Goal: Task Accomplishment & Management: Use online tool/utility

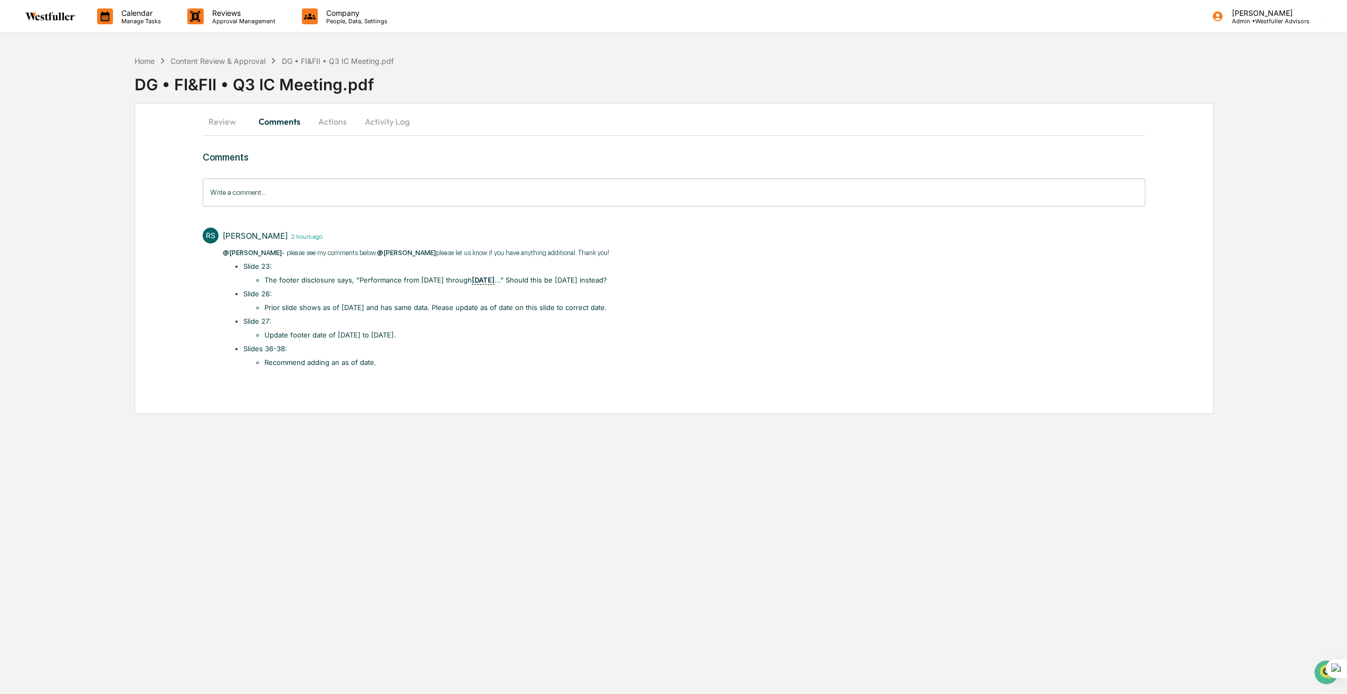
click at [215, 120] on button "Review" at bounding box center [227, 121] width 48 height 25
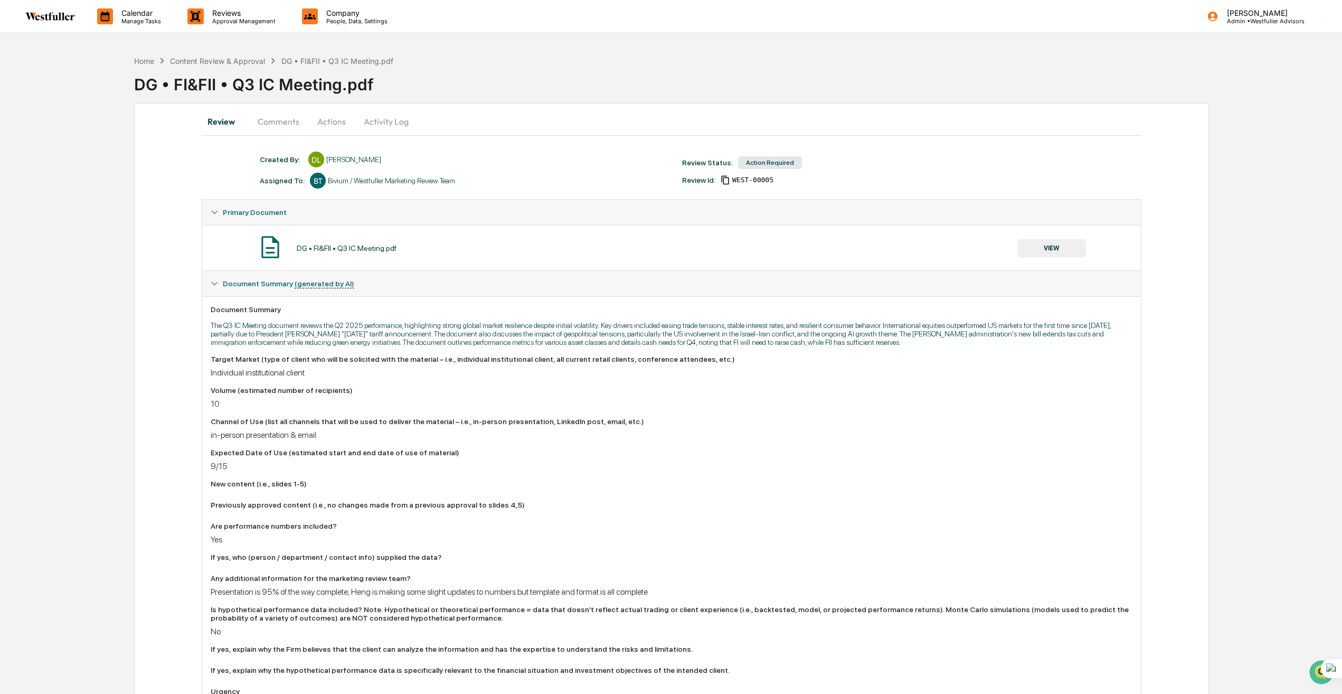
click at [278, 124] on button "Comments" at bounding box center [278, 121] width 59 height 25
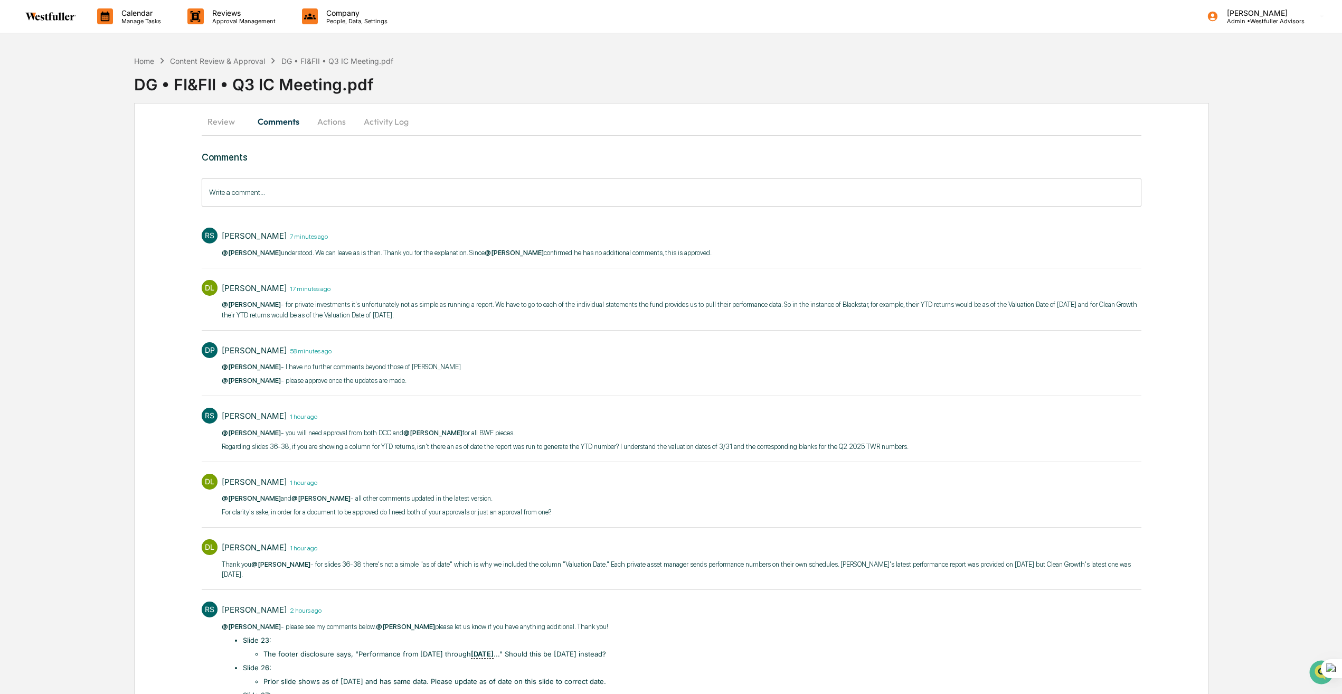
click at [338, 118] on button "Actions" at bounding box center [332, 121] width 48 height 25
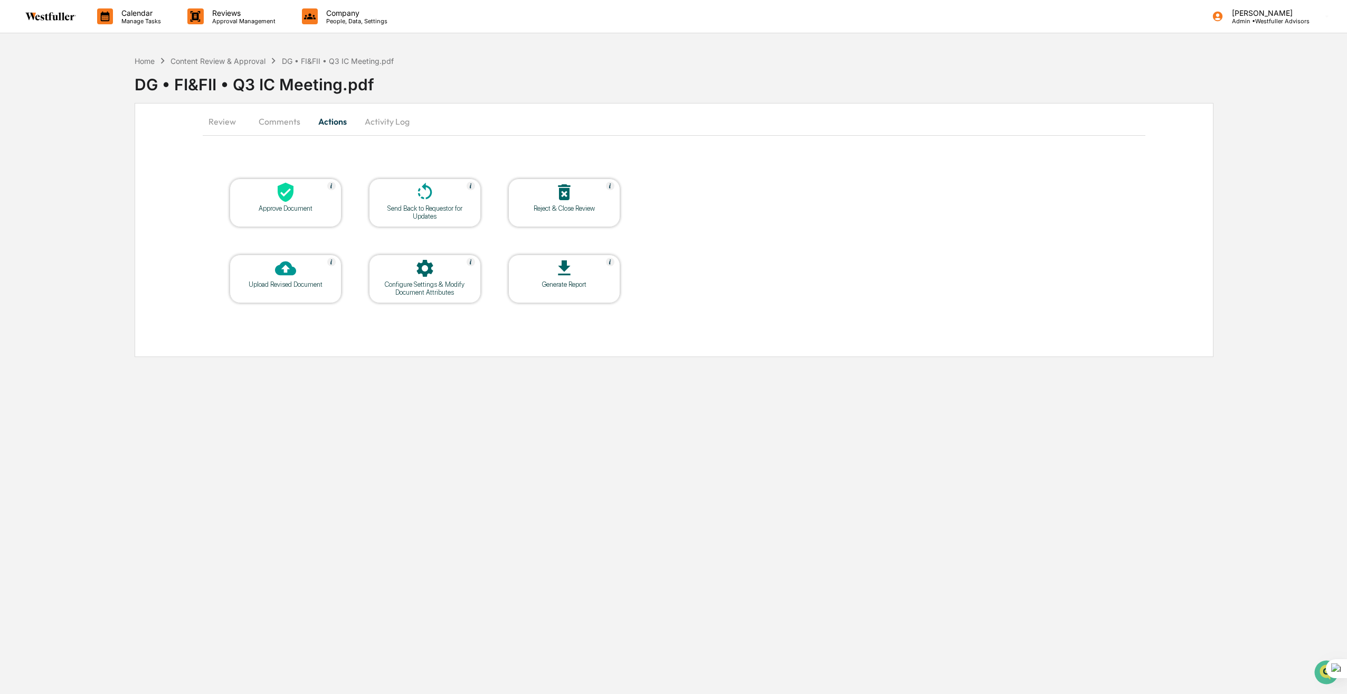
click at [285, 190] on icon at bounding box center [286, 193] width 16 height 20
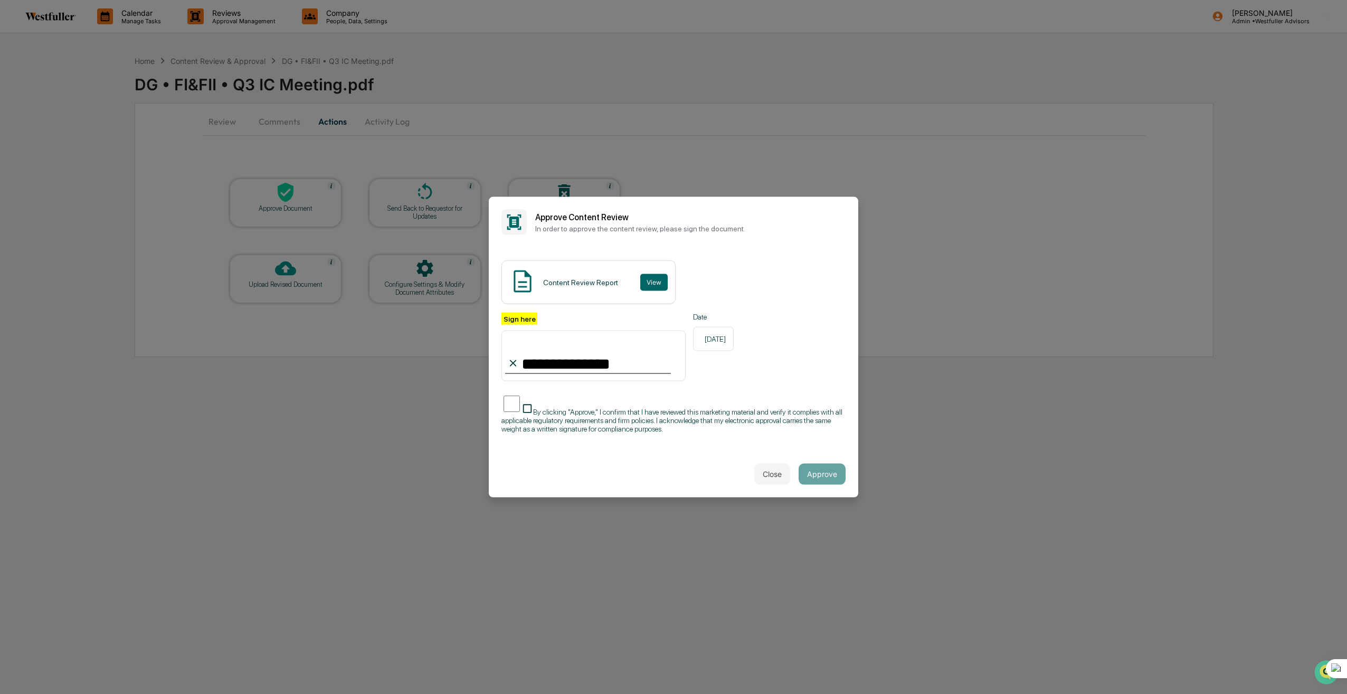
type input "**********"
click at [840, 476] on button "Approve" at bounding box center [822, 473] width 47 height 21
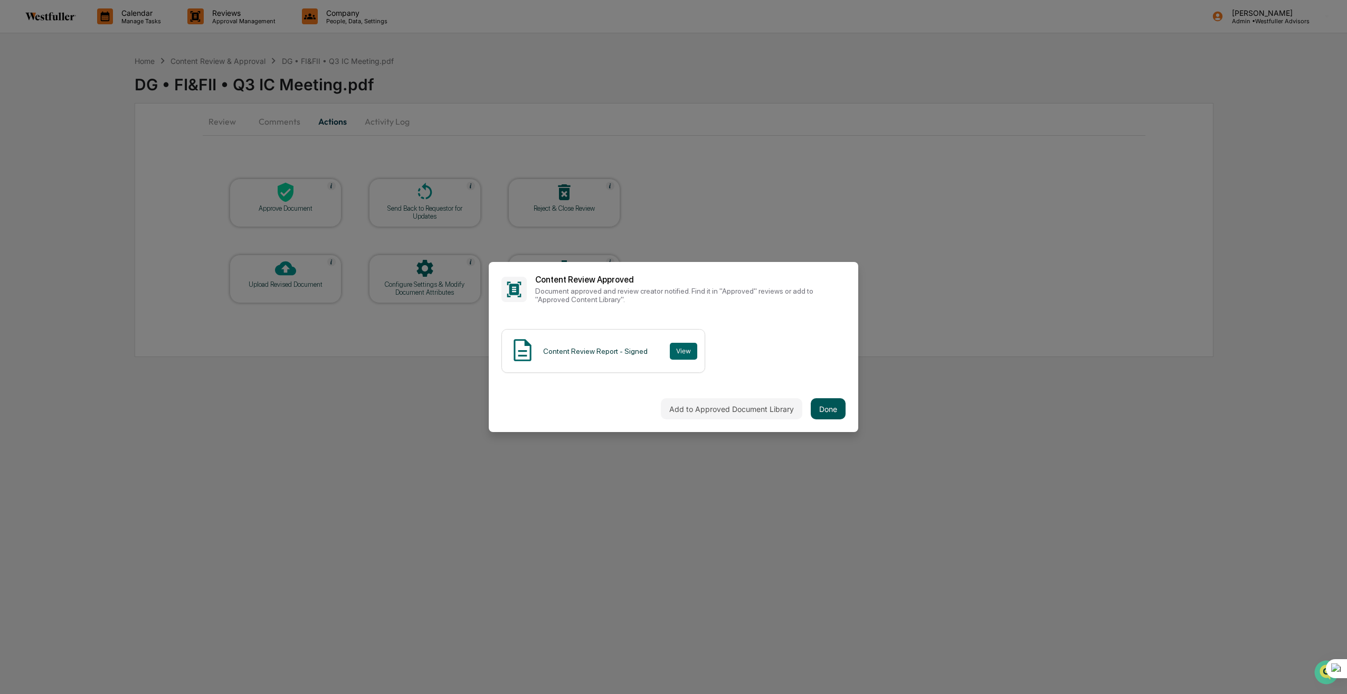
click at [827, 412] on button "Done" at bounding box center [828, 408] width 35 height 21
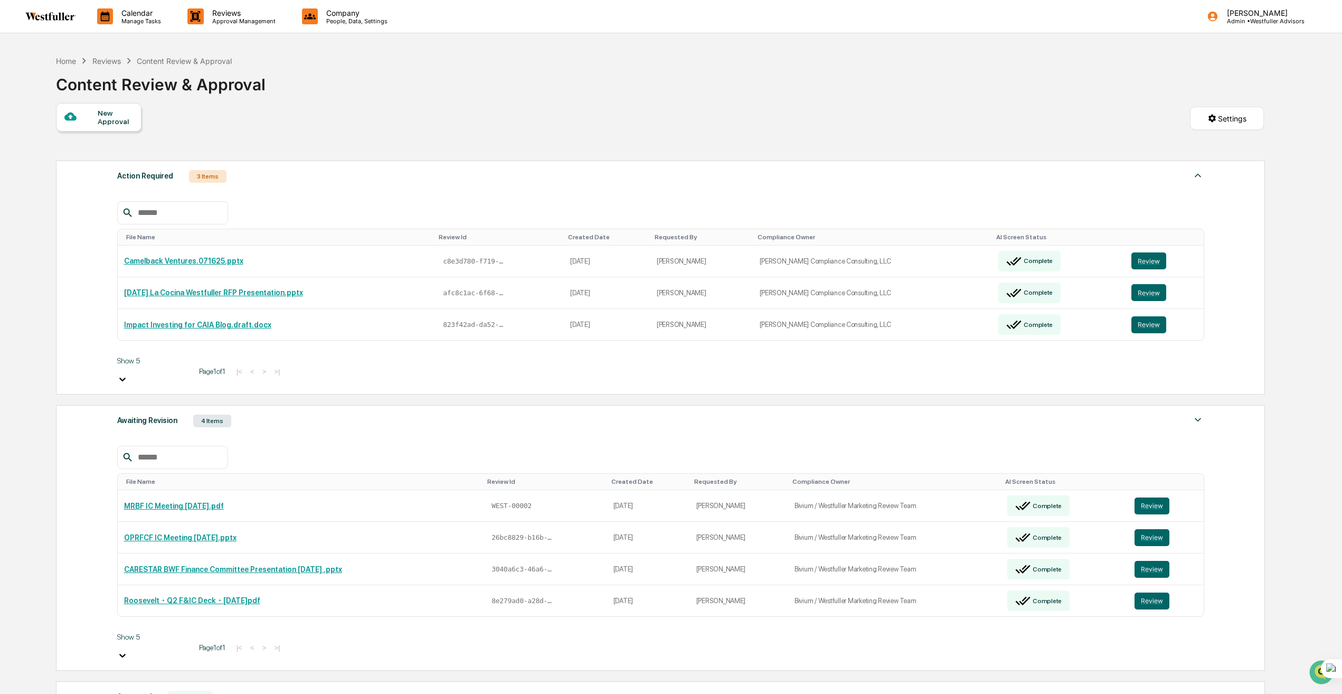
click at [111, 61] on div "Reviews" at bounding box center [106, 60] width 29 height 9
click at [246, 20] on p "Approval Management" at bounding box center [242, 20] width 77 height 7
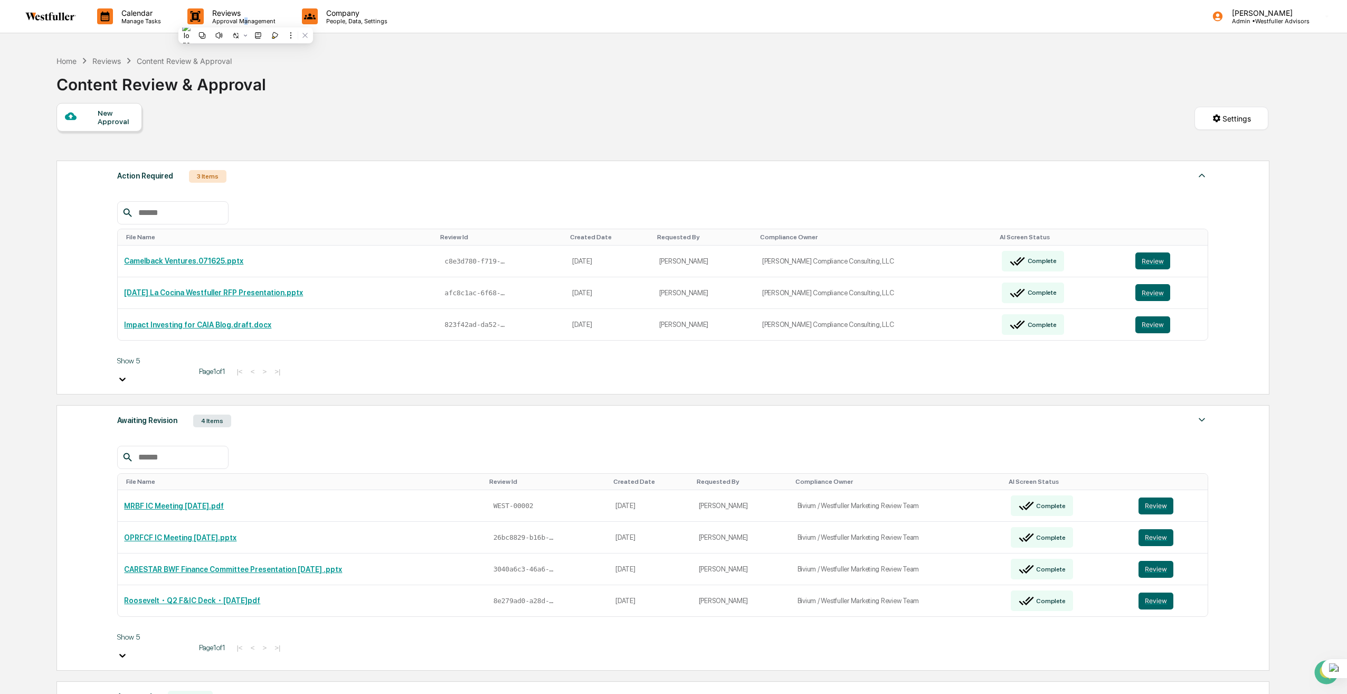
drag, startPoint x: 246, startPoint y: 20, endPoint x: 233, endPoint y: 53, distance: 36.1
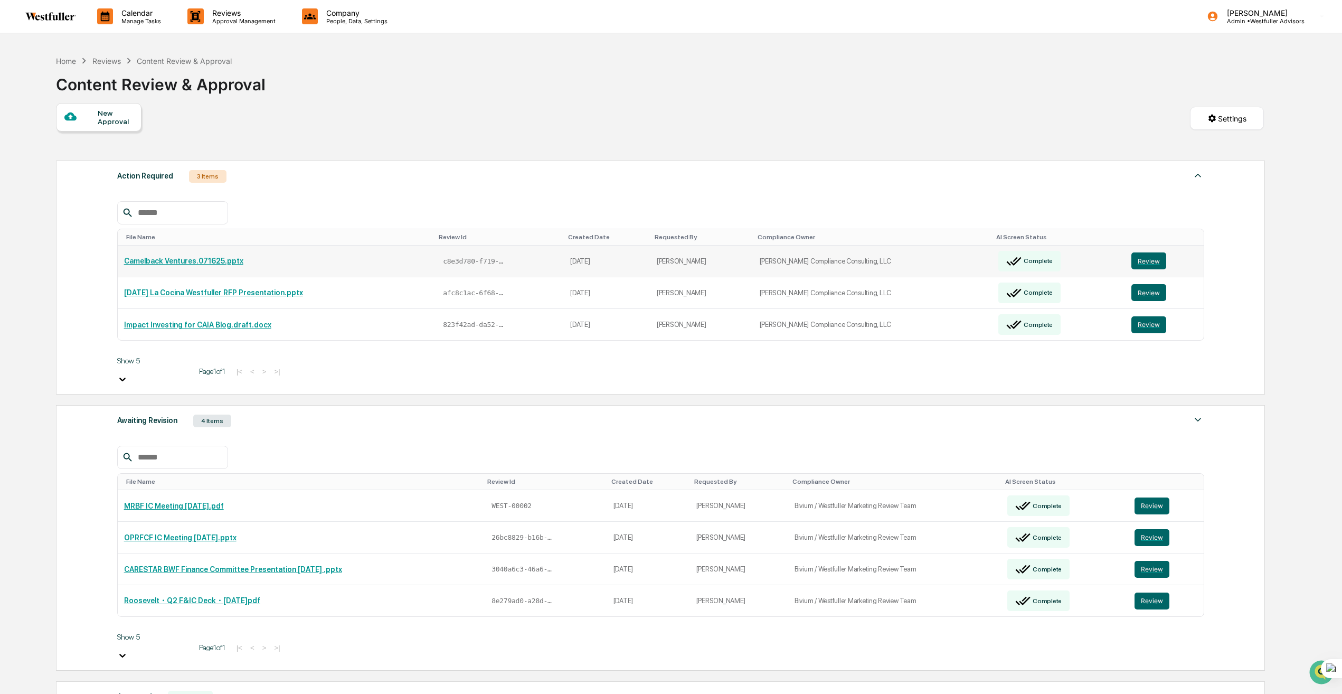
click at [179, 257] on link "Camelback Ventures.071625.pptx" at bounding box center [183, 261] width 119 height 8
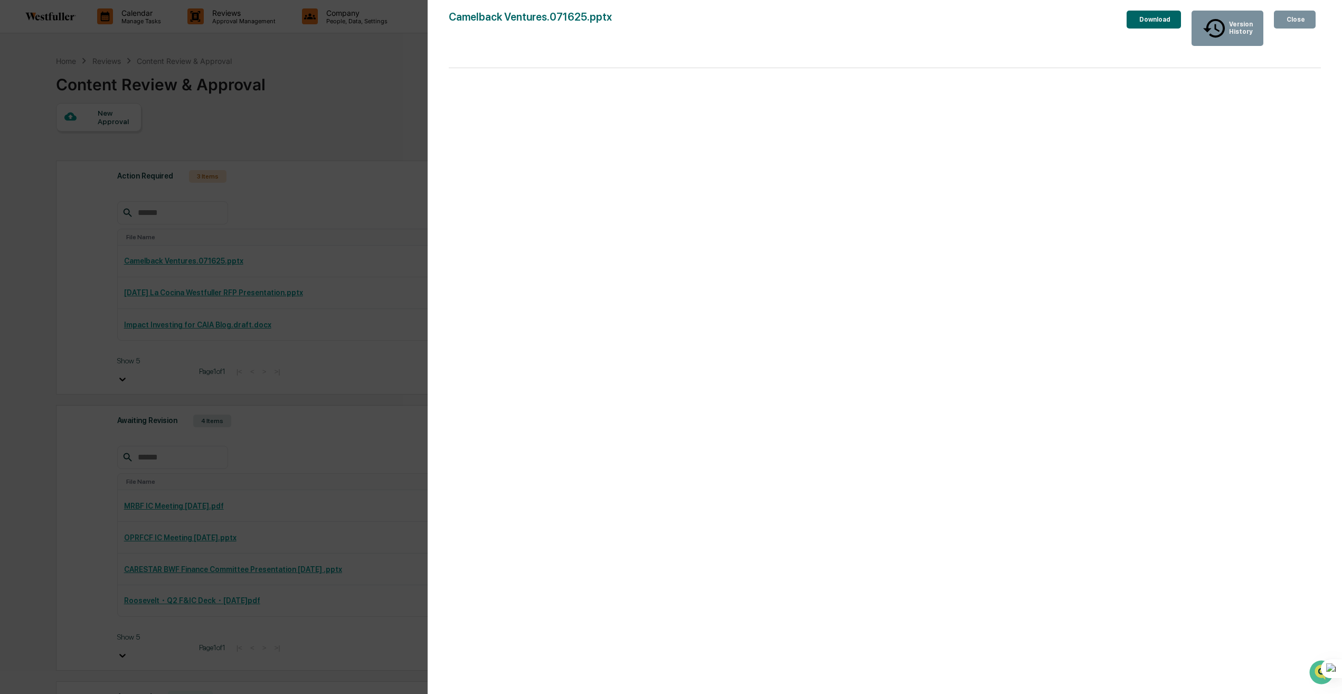
click at [1291, 17] on div "Close" at bounding box center [1295, 19] width 21 height 7
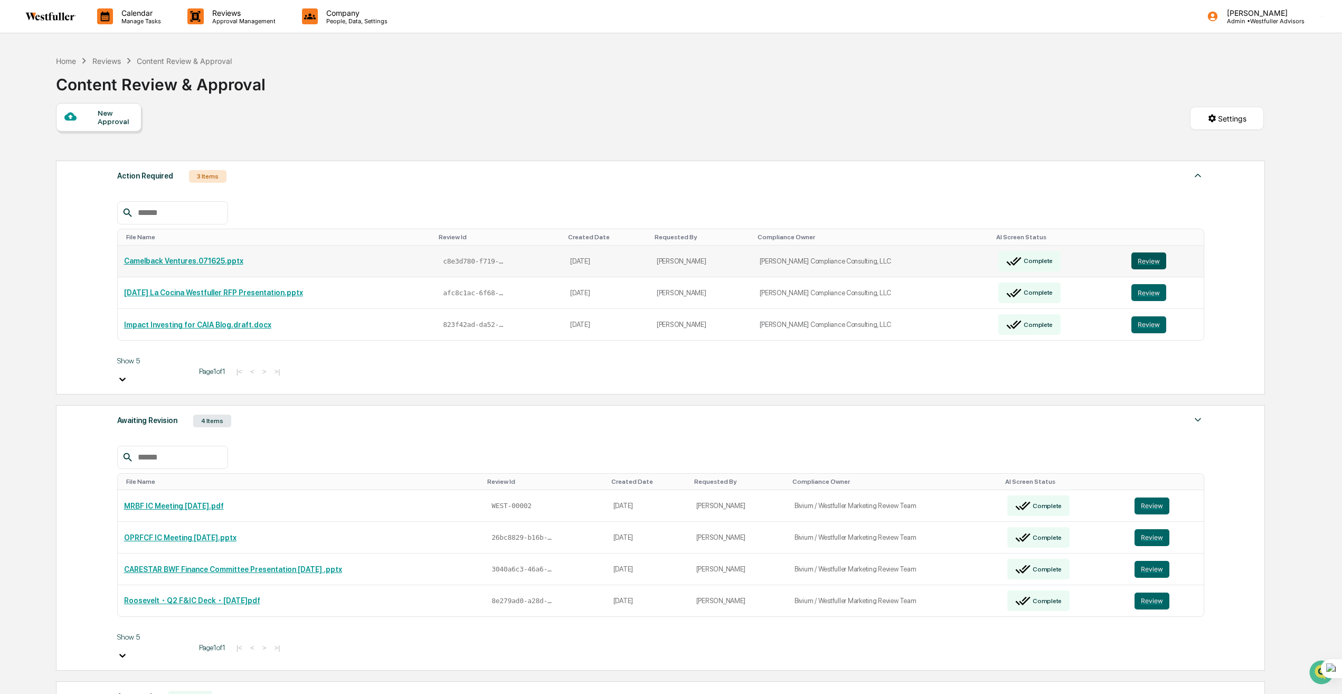
click at [1143, 265] on button "Review" at bounding box center [1149, 260] width 35 height 17
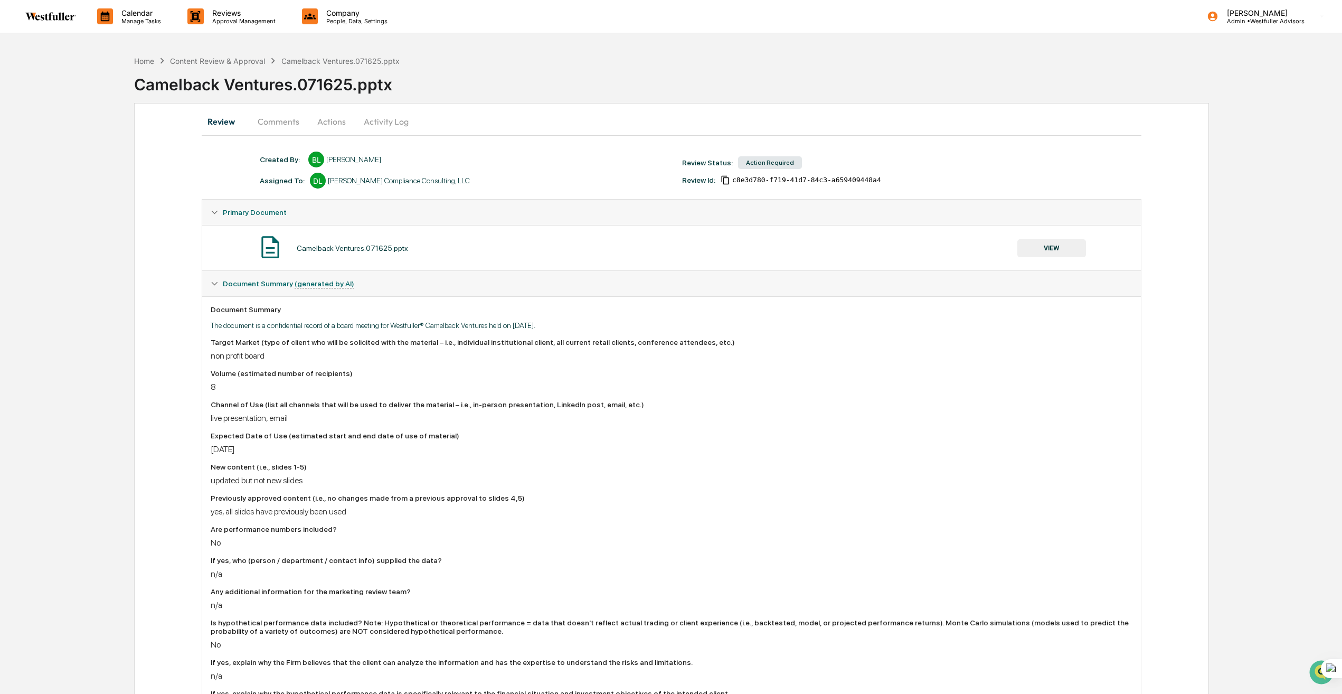
click at [287, 119] on button "Comments" at bounding box center [278, 121] width 59 height 25
